Goal: Information Seeking & Learning: Learn about a topic

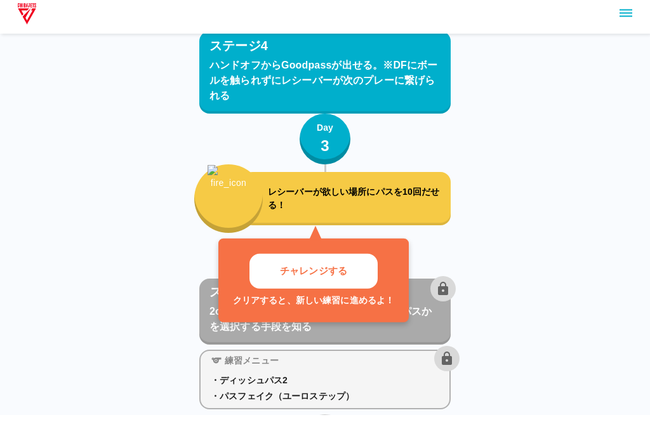
scroll to position [2773, 0]
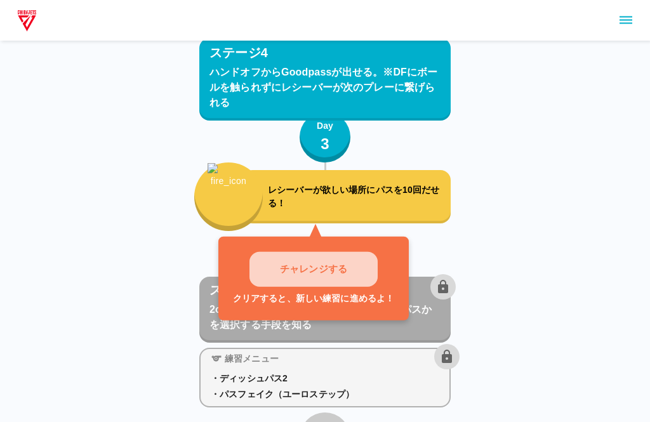
click at [269, 256] on button "チャレンジする" at bounding box center [313, 270] width 128 height 35
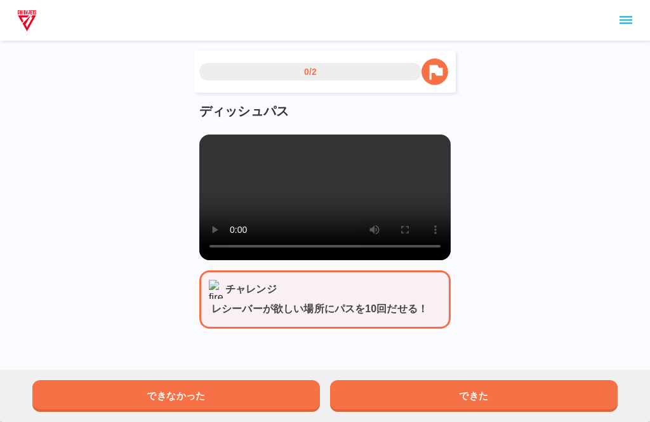
click at [373, 397] on button "できた" at bounding box center [473, 396] width 287 height 32
click at [354, 397] on button "できた" at bounding box center [473, 396] width 287 height 32
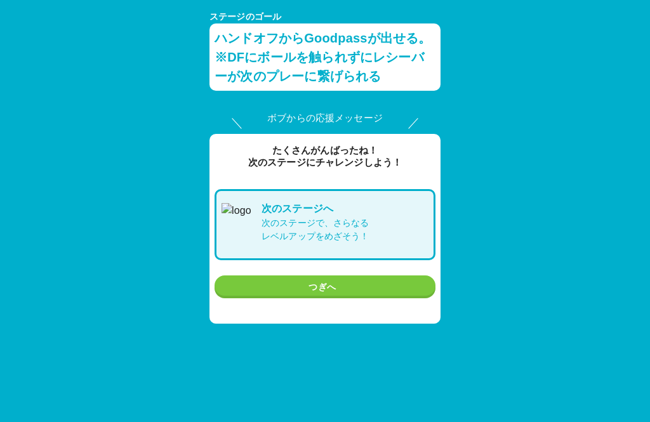
click at [268, 287] on button "つぎへ" at bounding box center [324, 286] width 221 height 23
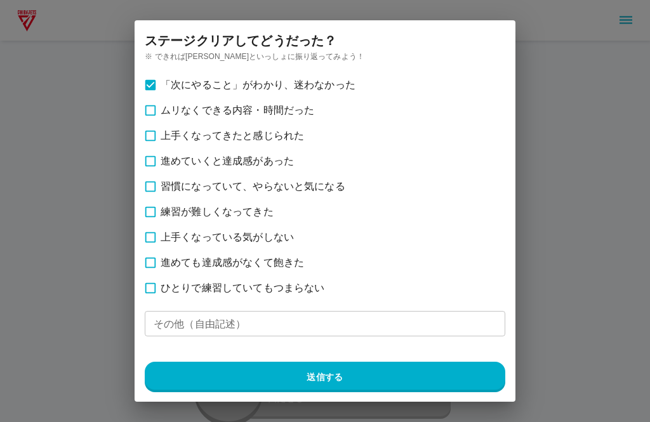
click at [298, 385] on button "送信する" at bounding box center [325, 377] width 360 height 30
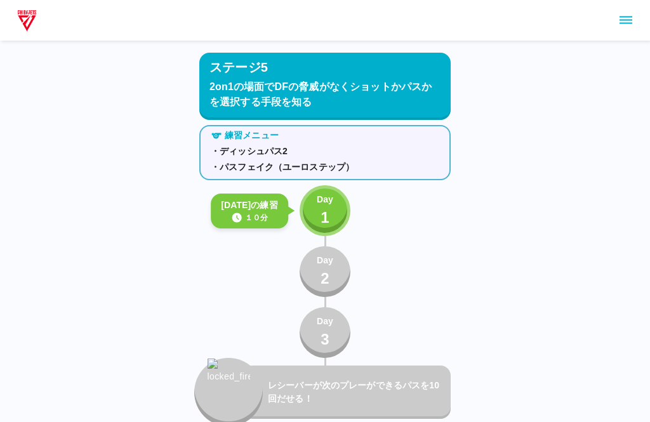
click at [301, 212] on button "Day 1" at bounding box center [325, 210] width 51 height 51
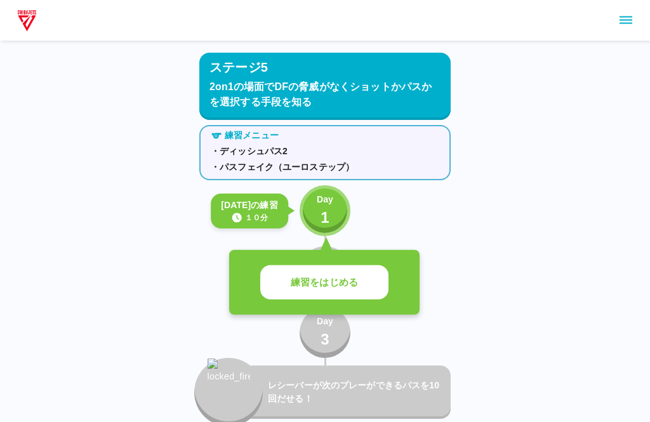
click at [293, 262] on div "練習をはじめる" at bounding box center [324, 282] width 190 height 65
click at [291, 291] on button "練習をはじめる" at bounding box center [324, 282] width 128 height 35
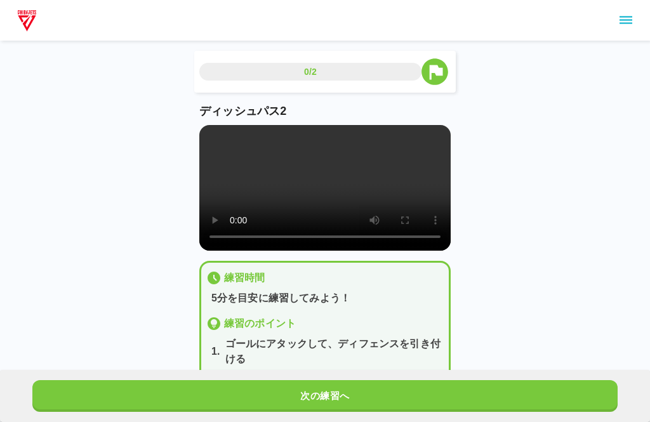
click at [325, 202] on video at bounding box center [324, 188] width 251 height 126
click at [254, 251] on video at bounding box center [324, 188] width 251 height 126
click at [250, 251] on video at bounding box center [324, 188] width 251 height 126
click at [252, 251] on video at bounding box center [324, 188] width 251 height 126
click at [211, 246] on video at bounding box center [324, 188] width 251 height 126
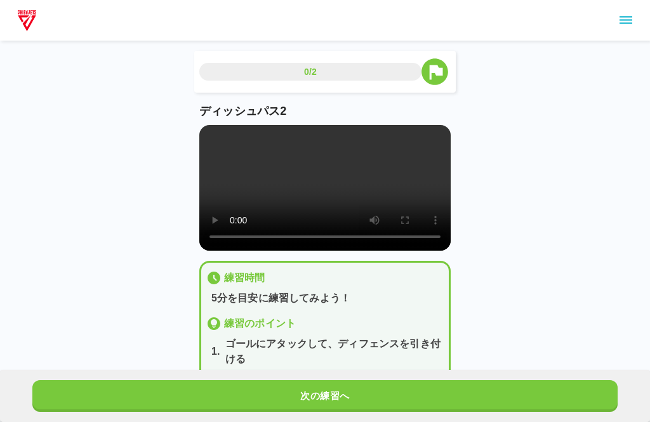
click at [171, 392] on button "次の練習へ" at bounding box center [324, 396] width 585 height 32
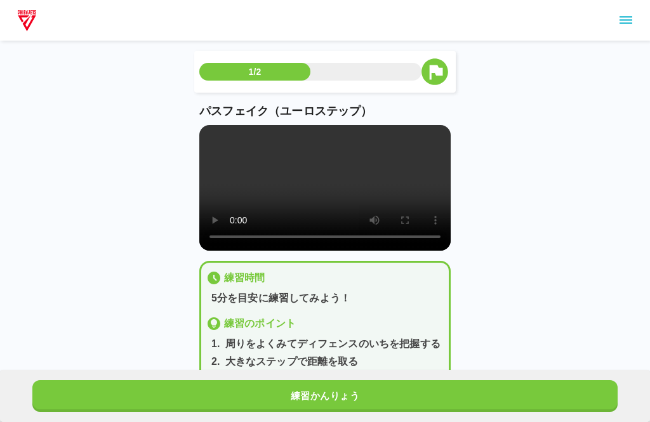
click at [261, 251] on video at bounding box center [324, 188] width 251 height 126
click at [257, 251] on video at bounding box center [324, 188] width 251 height 126
click at [240, 251] on video at bounding box center [324, 188] width 251 height 126
click at [242, 251] on video at bounding box center [324, 188] width 251 height 126
click at [247, 251] on video at bounding box center [324, 188] width 251 height 126
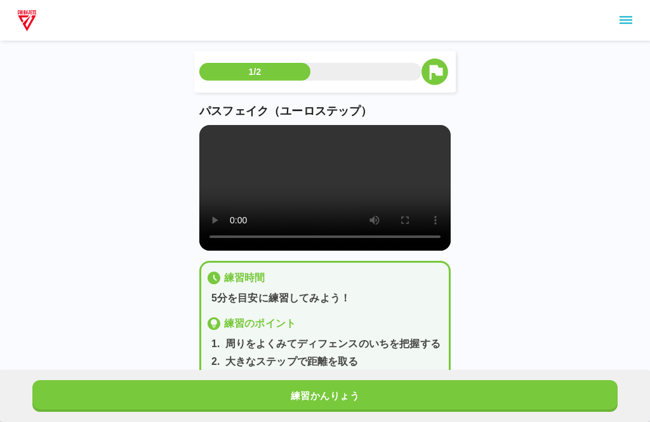
click at [253, 237] on video at bounding box center [324, 188] width 251 height 126
click at [253, 251] on video at bounding box center [324, 188] width 251 height 126
click at [209, 251] on video at bounding box center [324, 188] width 251 height 126
click at [244, 251] on video at bounding box center [324, 188] width 251 height 126
click at [212, 251] on video at bounding box center [324, 188] width 251 height 126
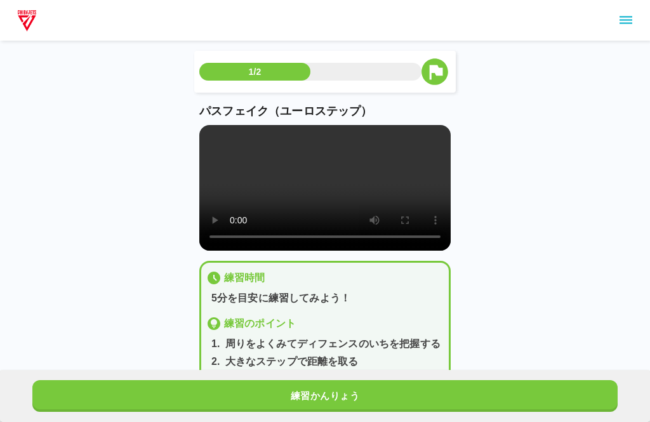
click at [294, 392] on button "練習かんりょう" at bounding box center [324, 396] width 585 height 32
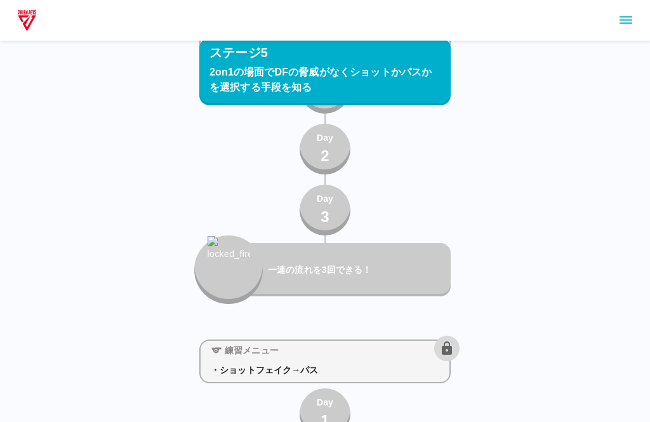
scroll to position [3462, 0]
